Goal: Information Seeking & Learning: Learn about a topic

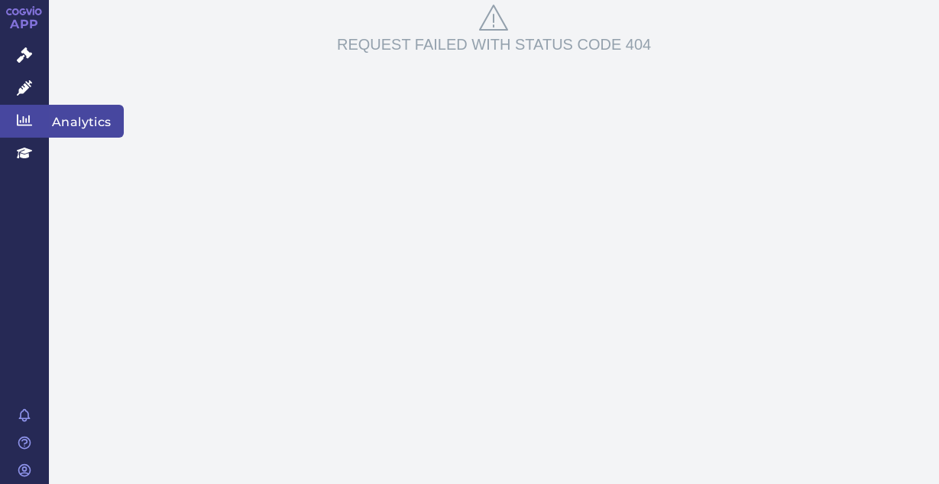
click at [76, 121] on span "Analytics" at bounding box center [86, 121] width 75 height 32
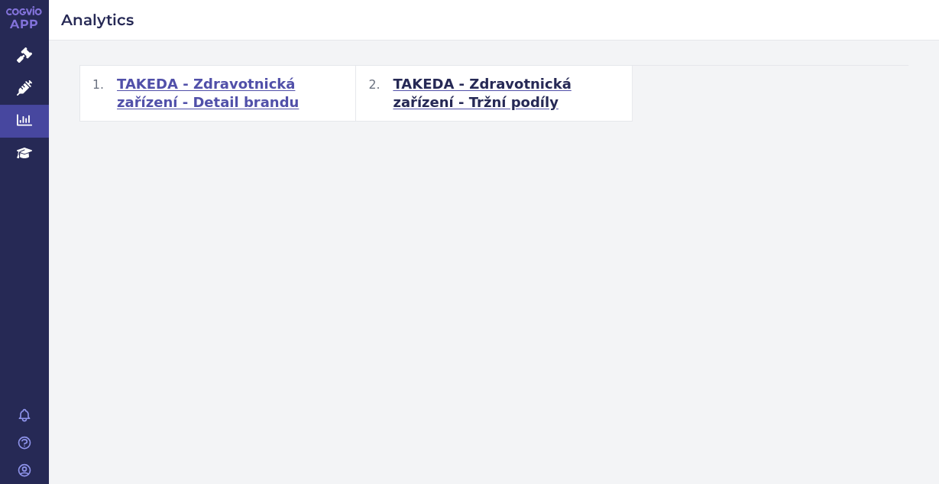
click at [194, 99] on span "TAKEDA - Zdravotnická zařízení - Detail brandu" at bounding box center [230, 93] width 226 height 37
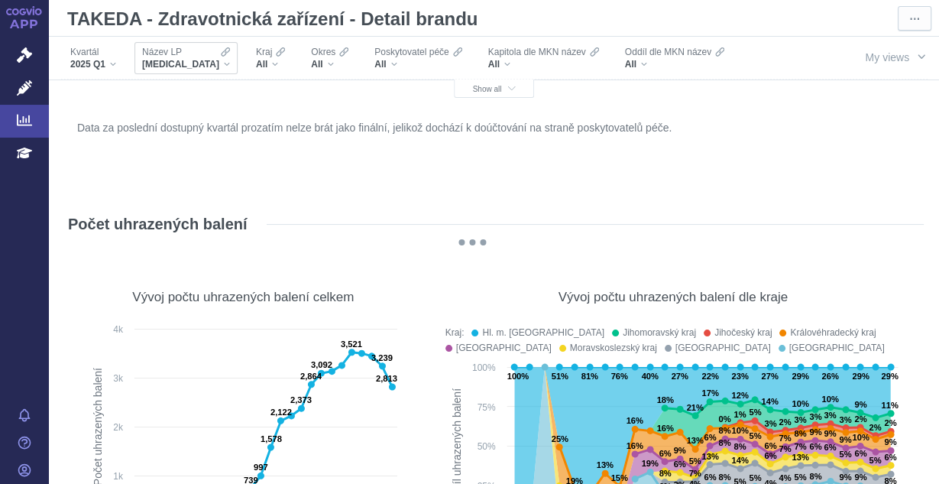
click at [193, 70] on div "Název LP [MEDICAL_DATA]" at bounding box center [185, 58] width 103 height 32
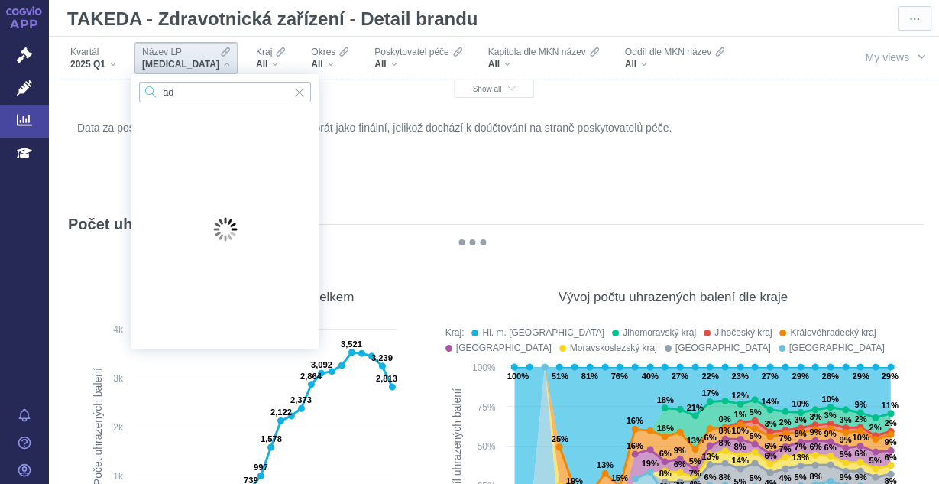
type input "a"
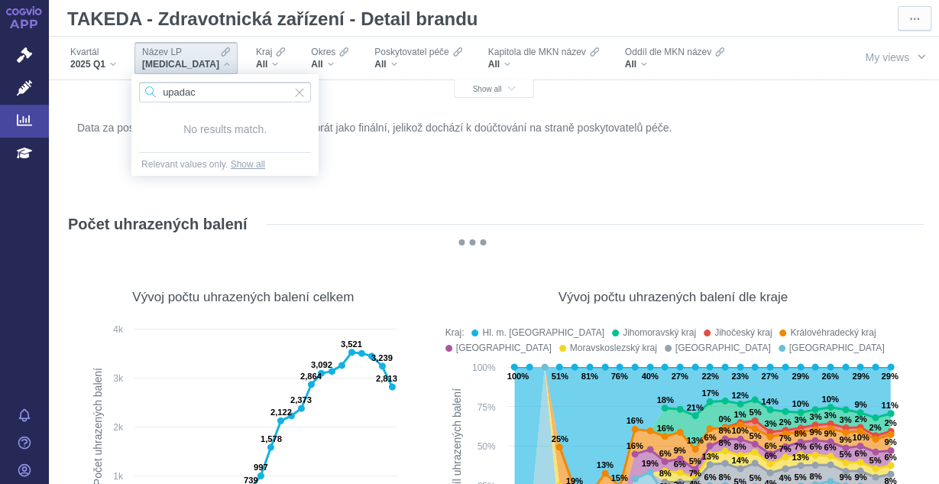
drag, startPoint x: 228, startPoint y: 91, endPoint x: 126, endPoint y: 93, distance: 102.4
click at [126, 93] on body "APP Správní řízení Léčivé přípravky Analytics Education Notifikace [GEOGRAPHIC_…" at bounding box center [469, 242] width 939 height 484
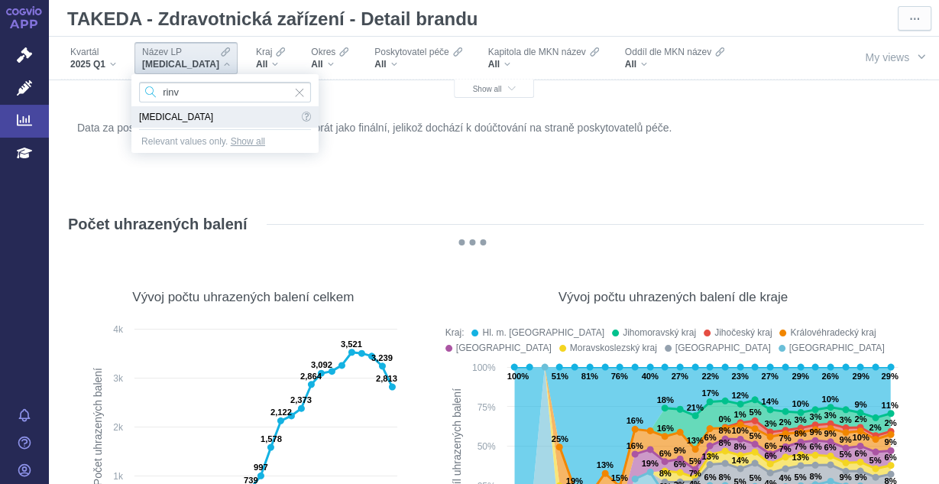
type input "rinv"
click at [245, 123] on span "[MEDICAL_DATA]" at bounding box center [218, 116] width 159 height 21
click at [250, 121] on p "Data za poslední dostupný kvartál prozatím nelze brát jako finální, jelikož doc…" at bounding box center [494, 128] width 834 height 15
click at [254, 117] on div "Data za poslední dostupný kvartál prozatím nelze brát jako finální, jelikož doc…" at bounding box center [493, 153] width 841 height 73
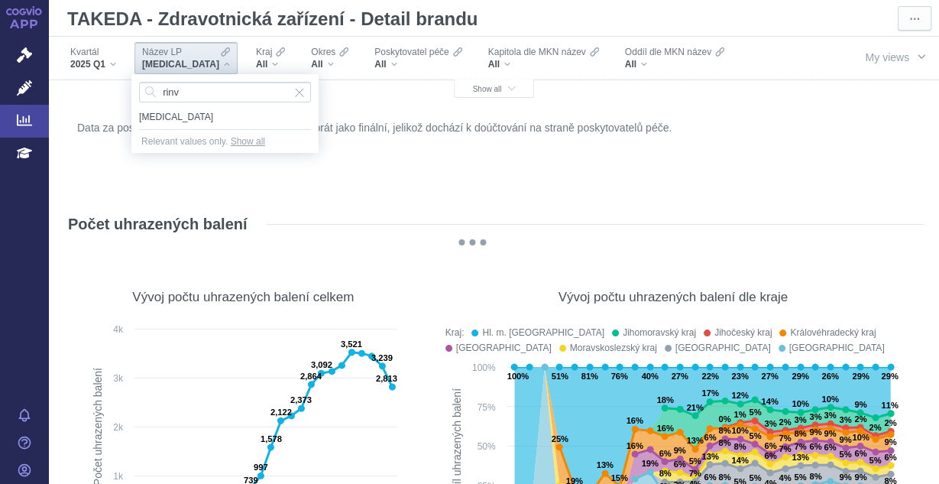
click at [254, 117] on div "Data za poslední dostupný kvartál prozatím nelze brát jako finální, jelikož doc…" at bounding box center [493, 153] width 841 height 73
click at [165, 117] on div "Data za poslední dostupný kvartál prozatím nelze brát jako finální, jelikož doc…" at bounding box center [493, 153] width 841 height 73
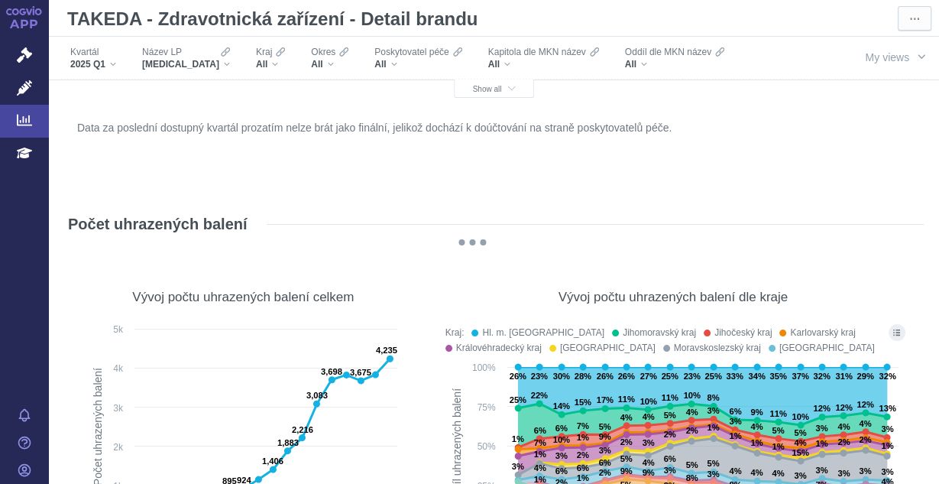
click at [501, 86] on span "Show all" at bounding box center [494, 89] width 43 height 8
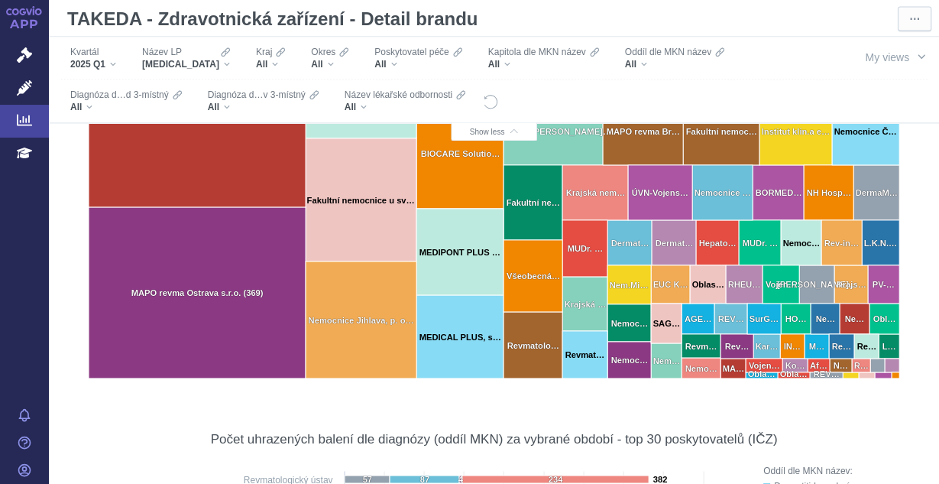
scroll to position [1360, 0]
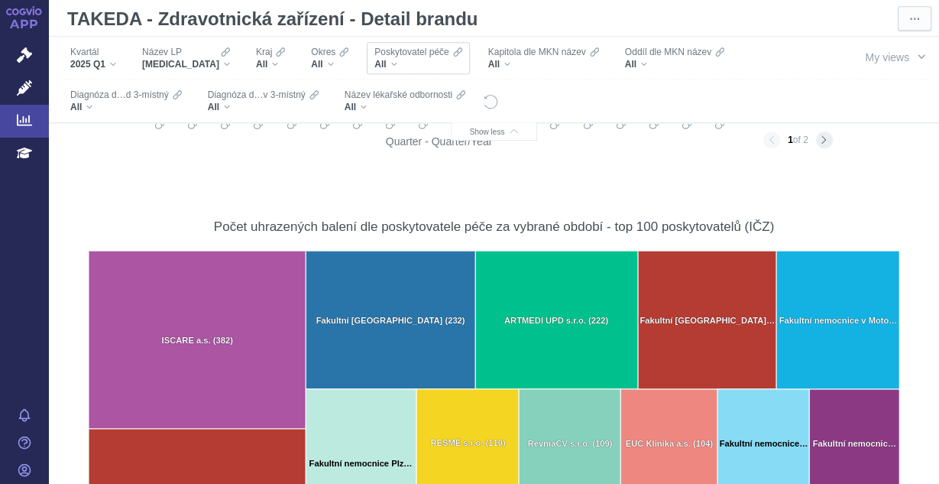
click at [374, 62] on div "All" at bounding box center [417, 64] width 87 height 12
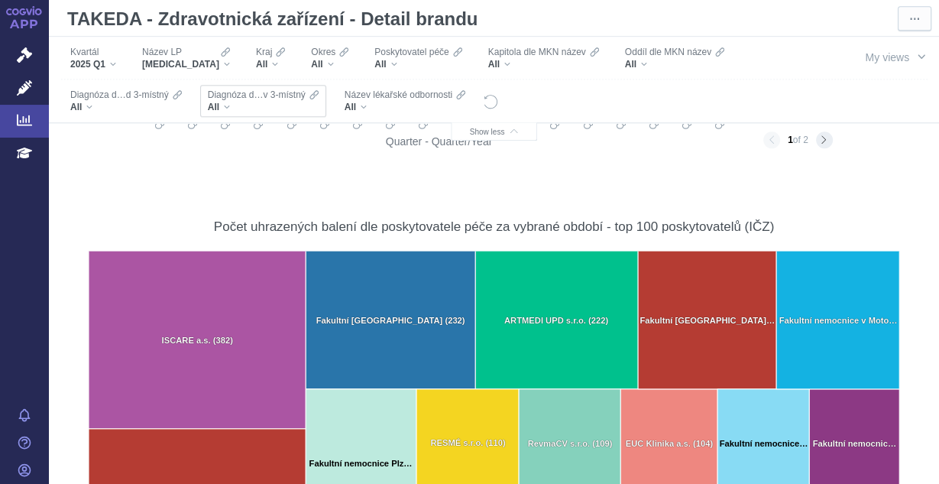
click at [228, 109] on div "All" at bounding box center [263, 107] width 111 height 12
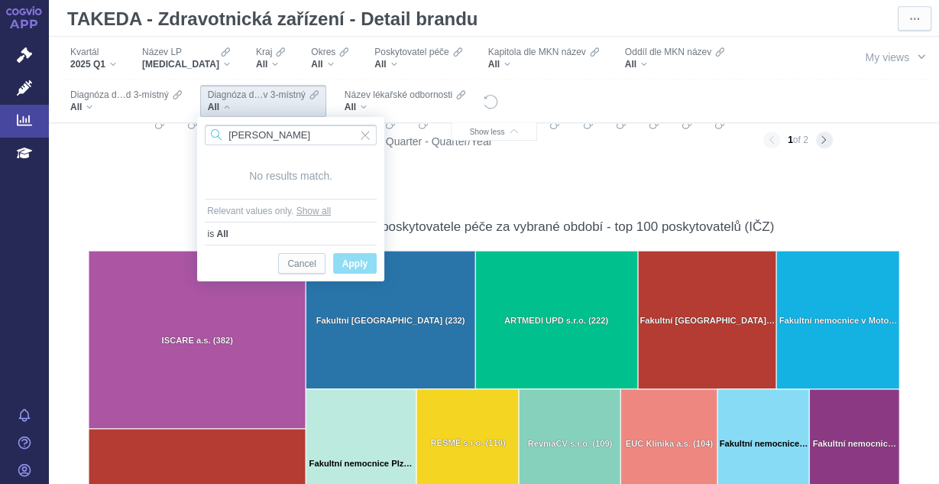
drag, startPoint x: 299, startPoint y: 137, endPoint x: 186, endPoint y: 135, distance: 113.1
click at [186, 135] on body "APP Správní řízení Léčivé přípravky Analytics Education Notifikace [GEOGRAPHIC_…" at bounding box center [469, 242] width 939 height 484
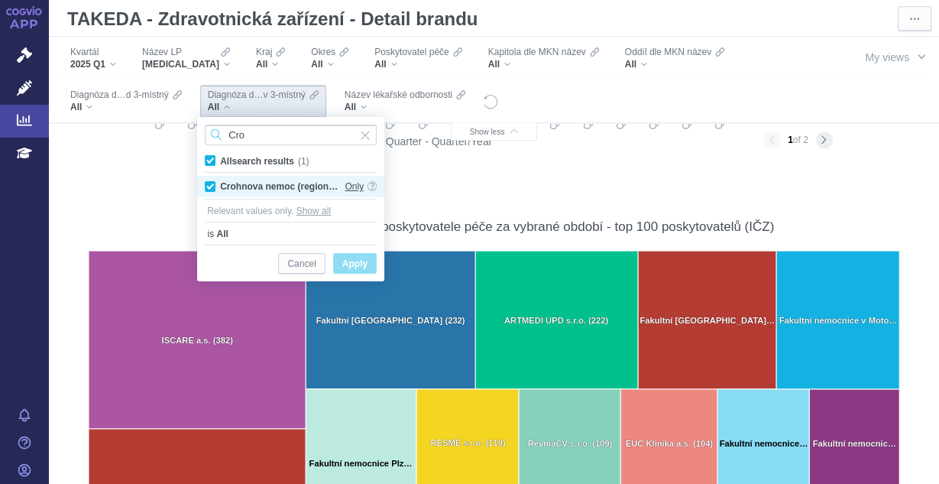
type input "Cro"
click at [350, 186] on span "Only" at bounding box center [354, 186] width 19 height 21
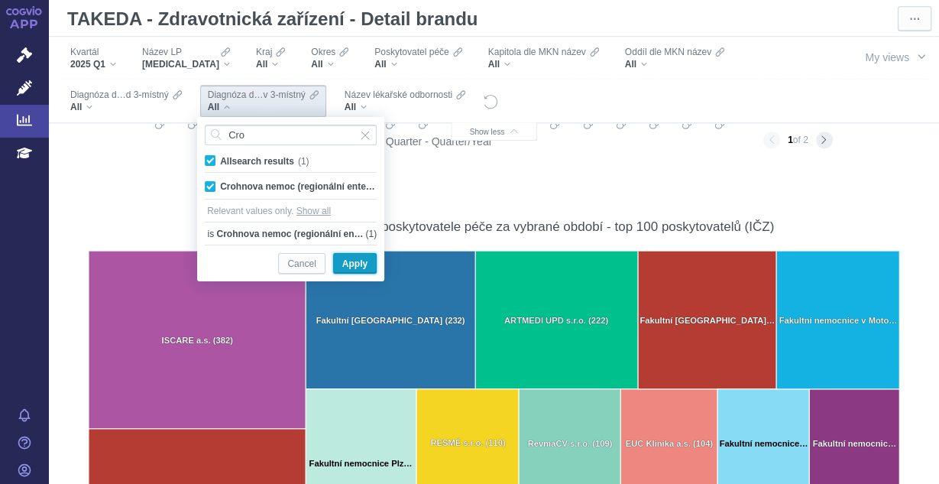
click at [346, 264] on span "Apply" at bounding box center [354, 263] width 25 height 19
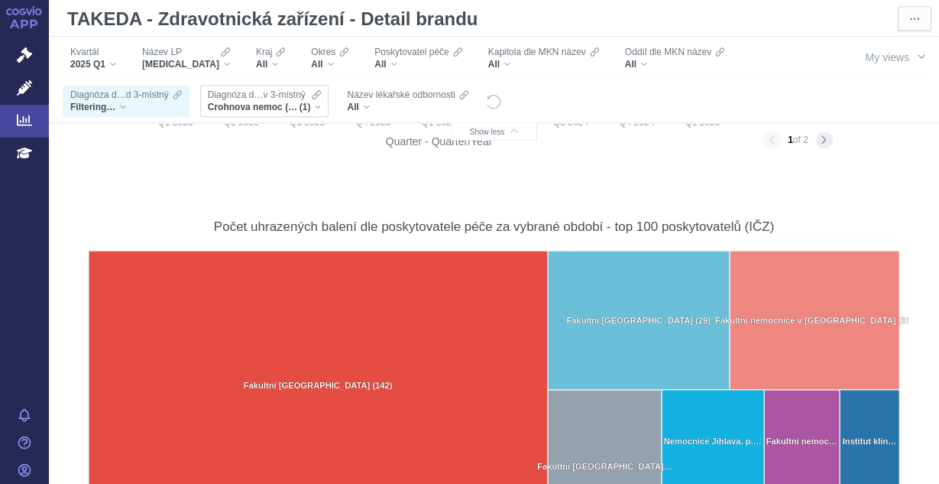
click at [318, 107] on div "Crohnova nemoc (regionální enteritida) (1)" at bounding box center [265, 107] width 114 height 12
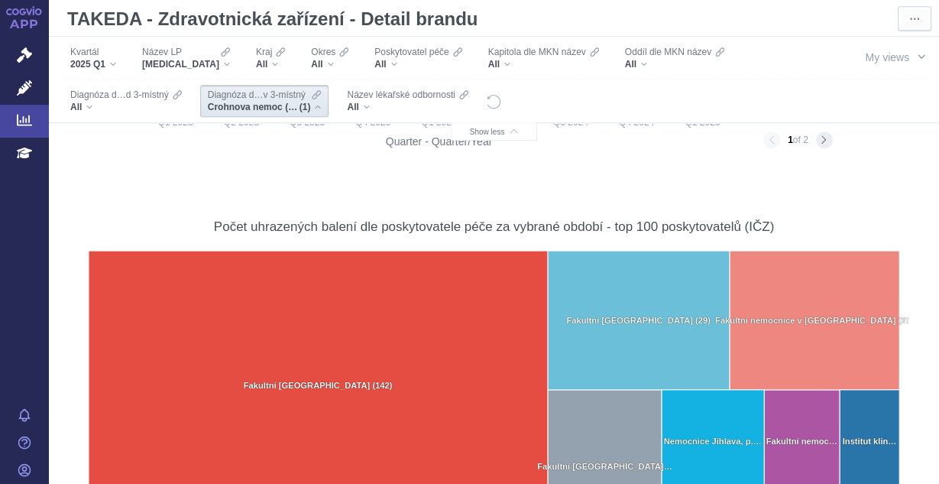
click at [318, 107] on div "Crohnova nemoc (regionální enteritida) (1)" at bounding box center [265, 107] width 114 height 12
